Goal: Information Seeking & Learning: Learn about a topic

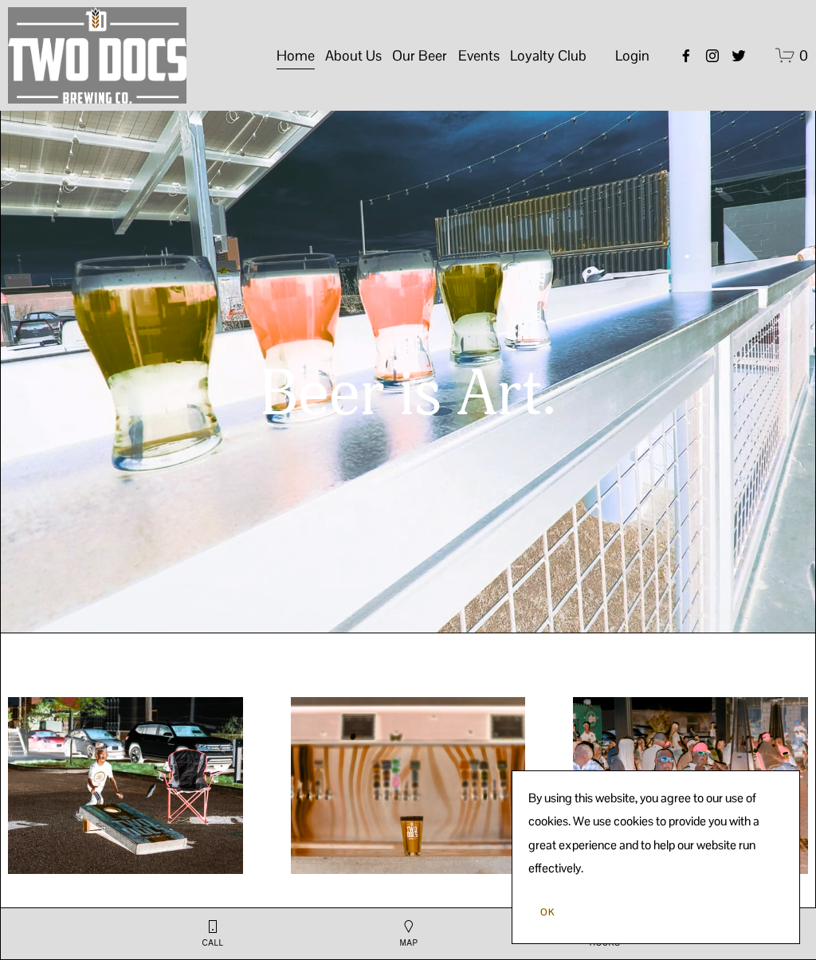
click at [547, 915] on span "OK" at bounding box center [547, 912] width 14 height 13
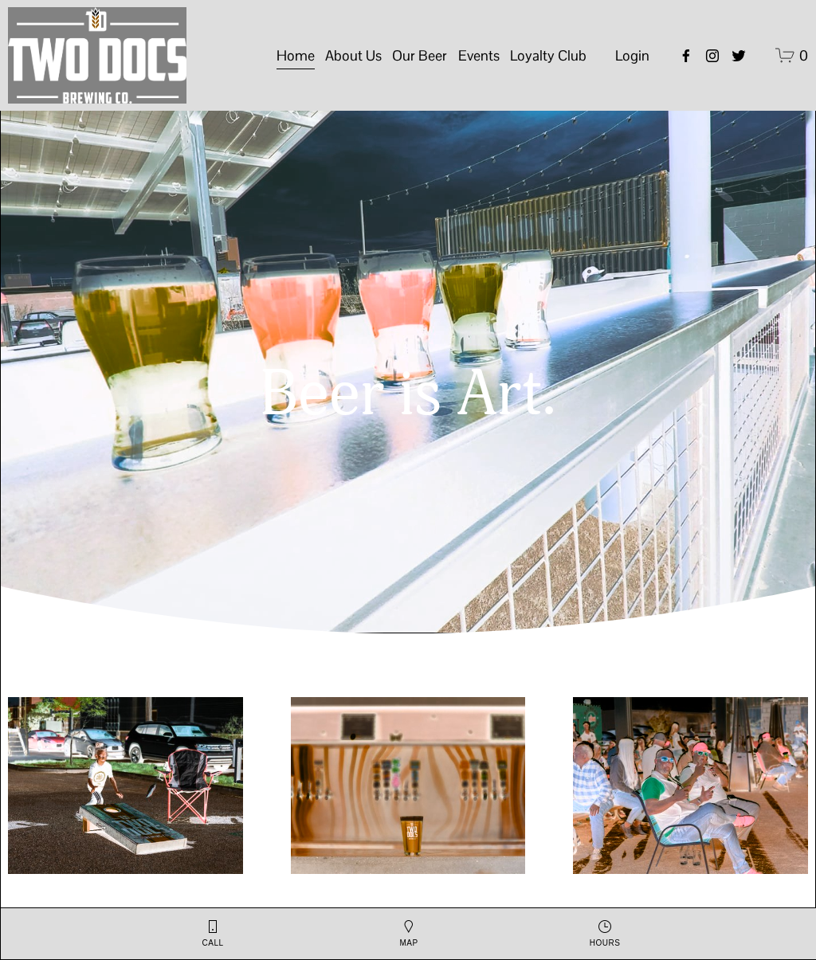
click at [0, 0] on img at bounding box center [0, 0] width 0 height 0
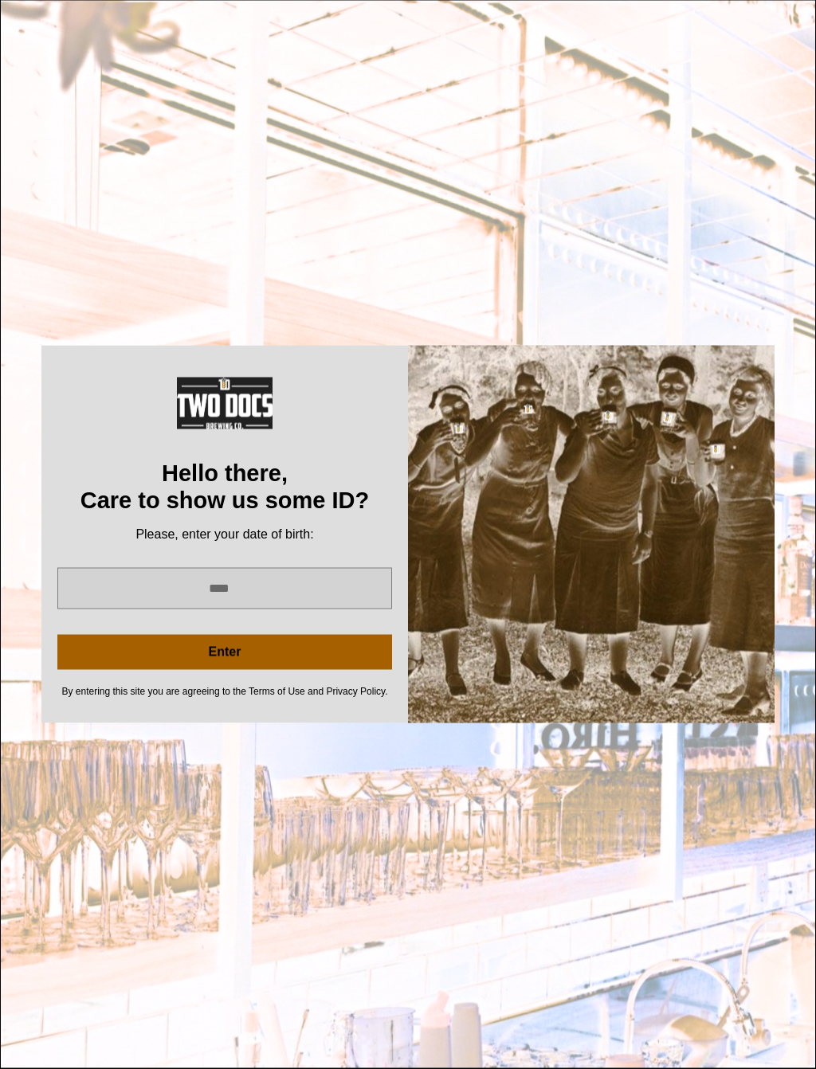
scroll to position [349, 0]
click at [211, 587] on input "year" at bounding box center [224, 588] width 335 height 41
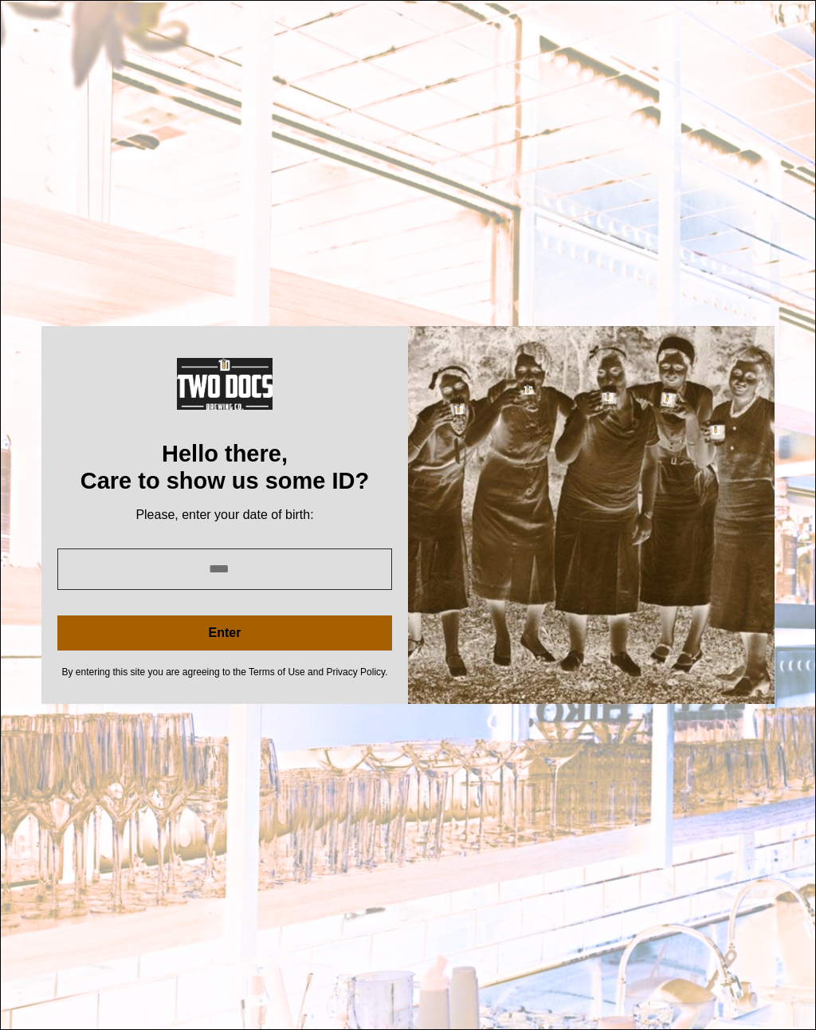
type input "****"
click at [145, 629] on button "Enter" at bounding box center [224, 632] width 335 height 35
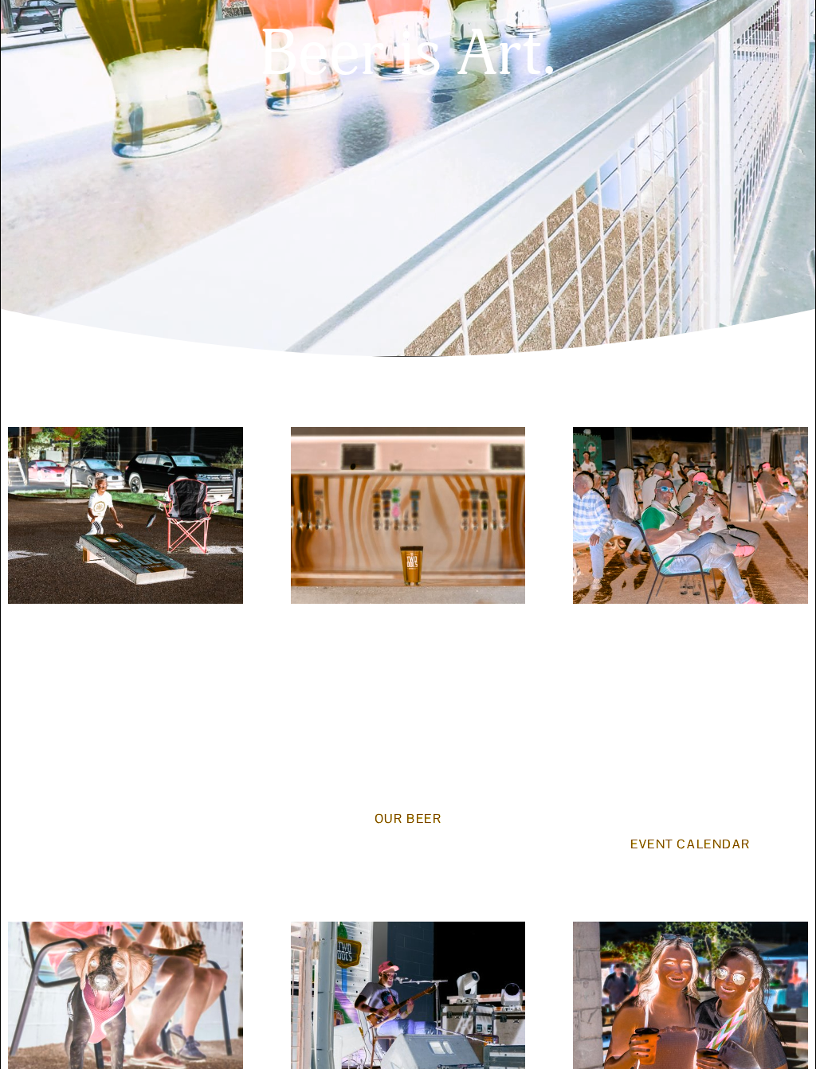
click at [419, 824] on link "Our Beer" at bounding box center [408, 818] width 117 height 45
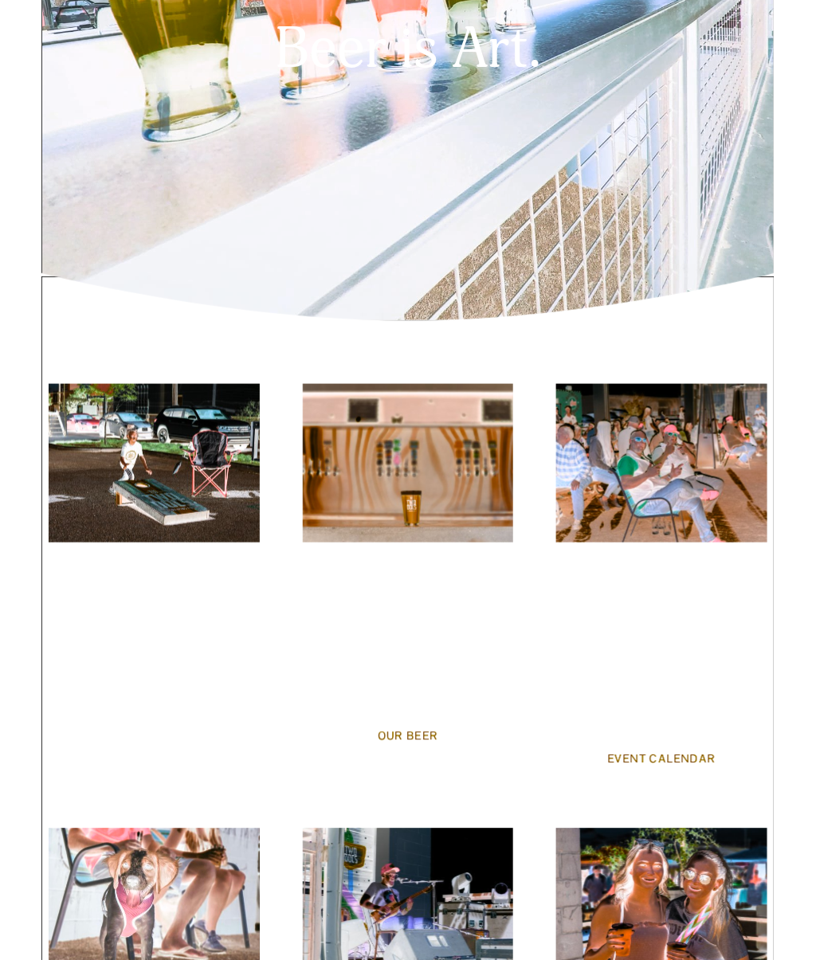
scroll to position [394, 0]
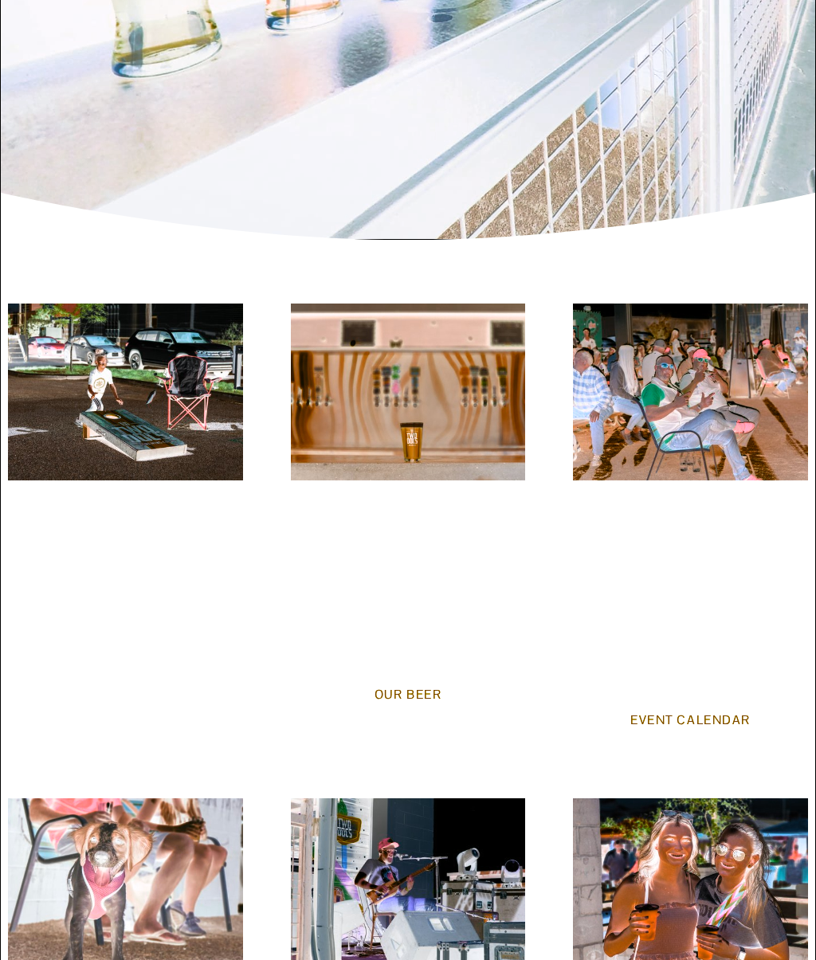
click at [65, 426] on img at bounding box center [125, 392] width 235 height 177
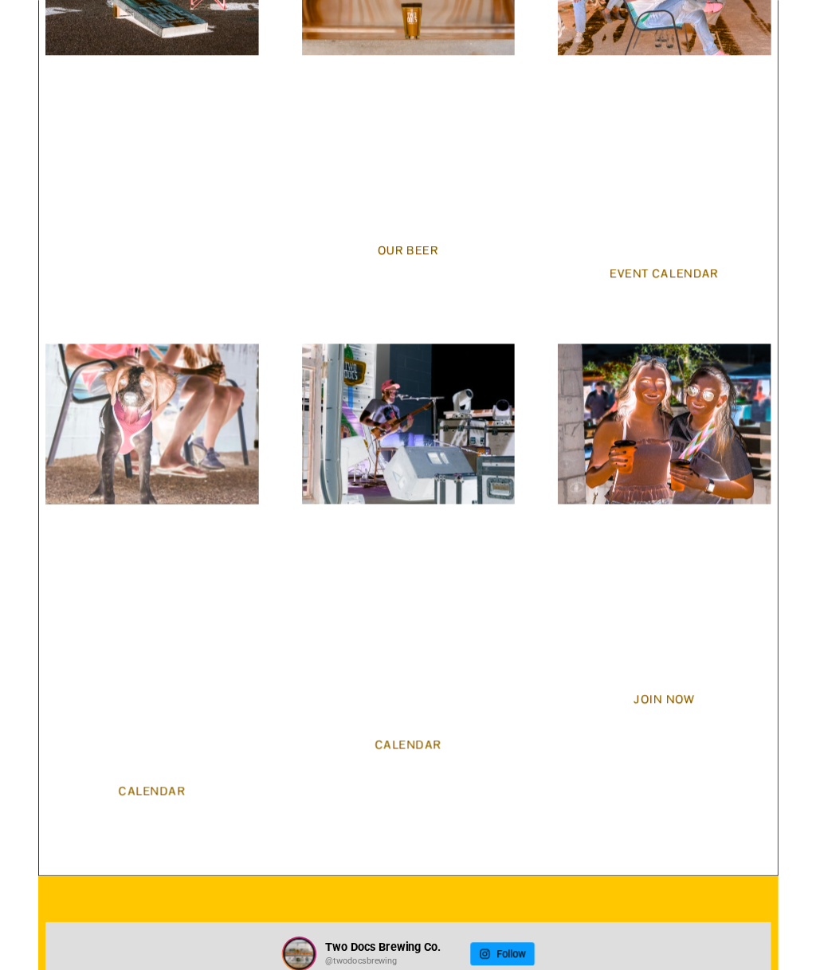
scroll to position [936, 0]
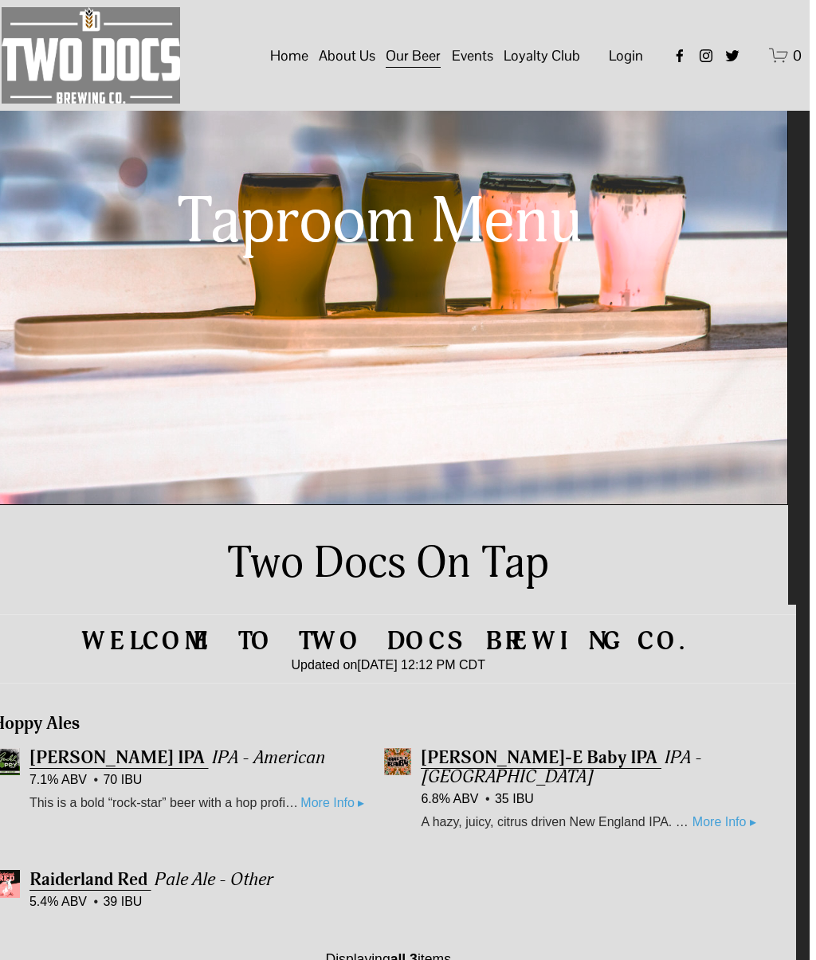
scroll to position [0, 22]
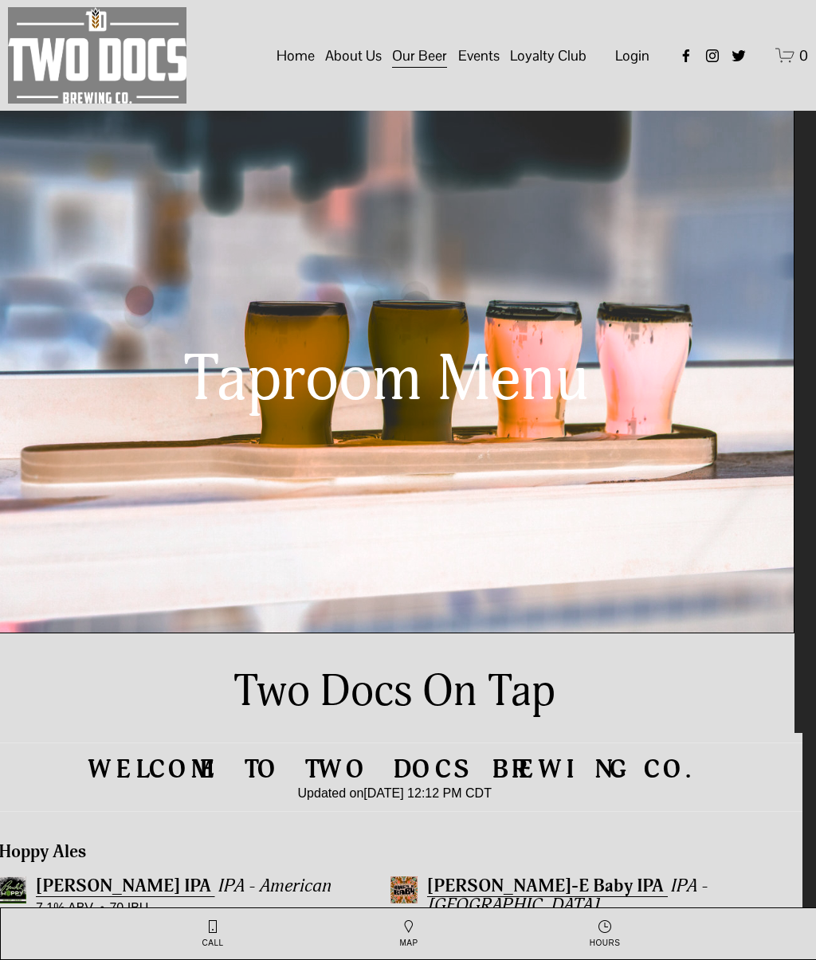
click at [0, 0] on img at bounding box center [0, 0] width 0 height 0
